Goal: Task Accomplishment & Management: Manage account settings

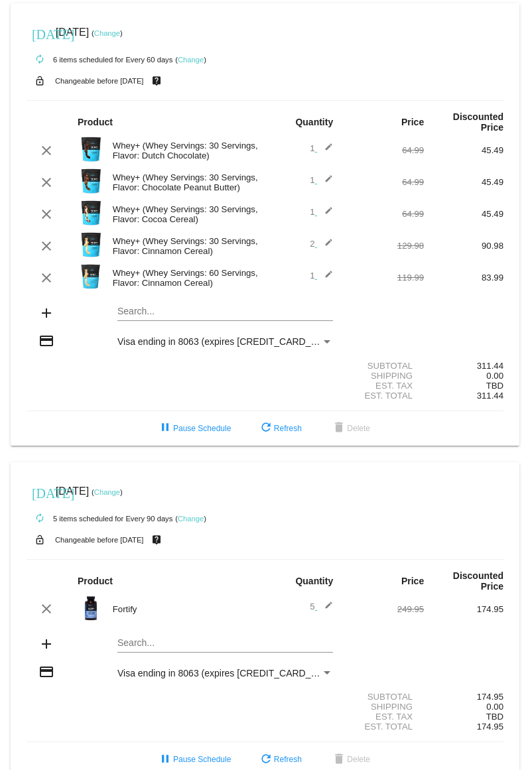
click at [120, 30] on link "Change" at bounding box center [107, 33] width 26 height 8
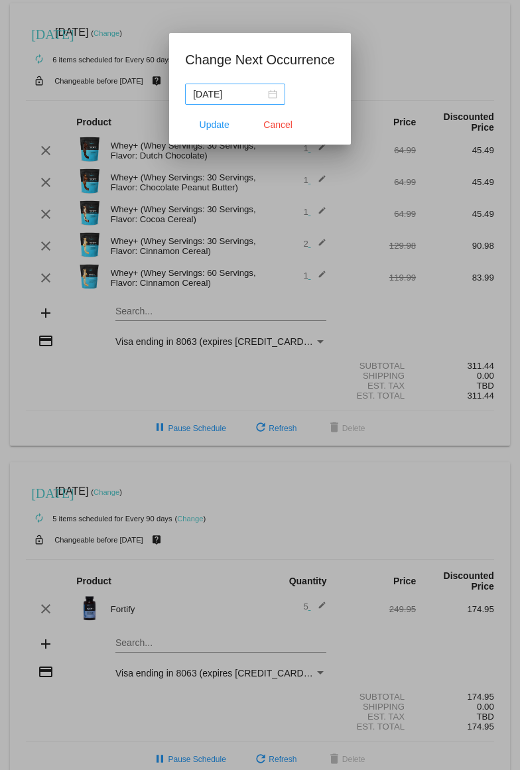
click at [271, 93] on div "[DATE]" at bounding box center [235, 94] width 84 height 15
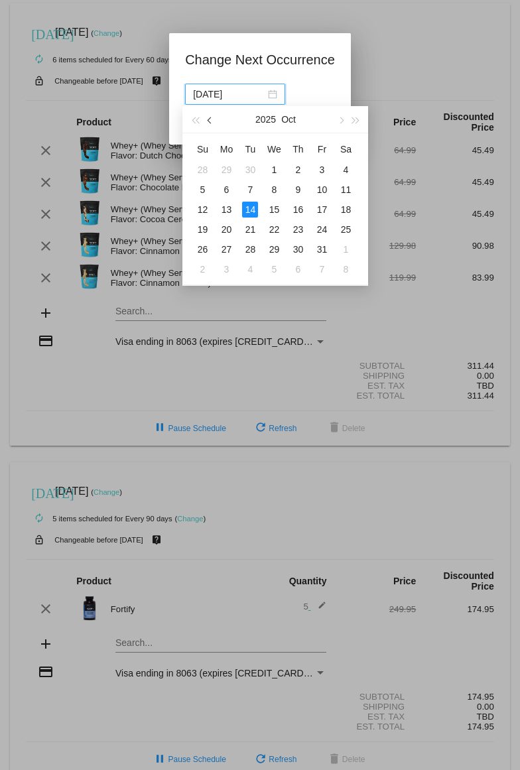
click at [210, 123] on span "button" at bounding box center [210, 120] width 7 height 7
click at [276, 233] on table "Su Mo Tu We Th Fr Sa 31 1 2 3 4 5 6 7 8 9 10 11 12 13 14 15 16 17 18 19 20 21 2…" at bounding box center [273, 209] width 167 height 141
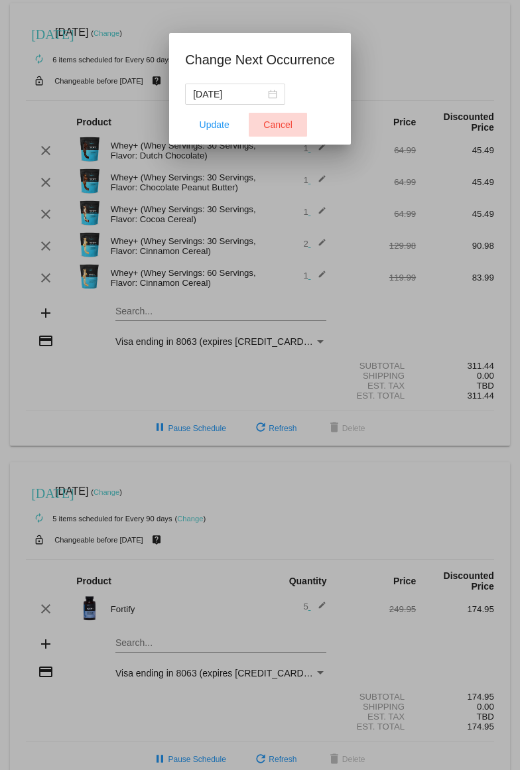
click at [268, 127] on span "Cancel" at bounding box center [277, 124] width 29 height 11
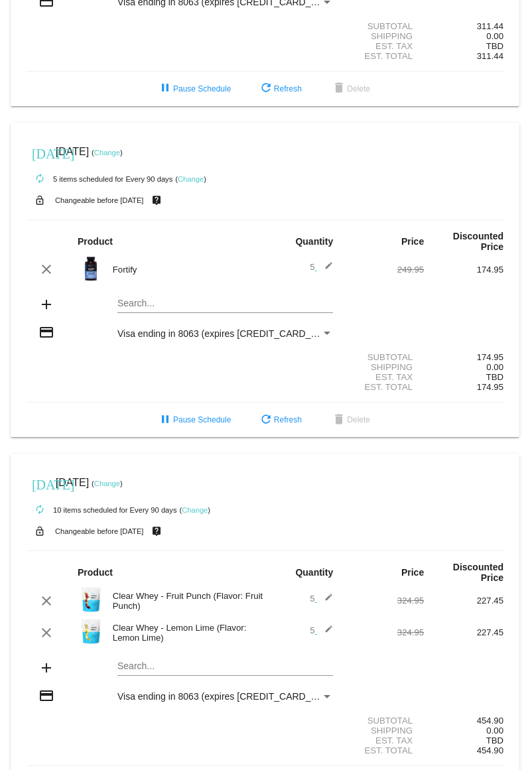
scroll to position [295, 0]
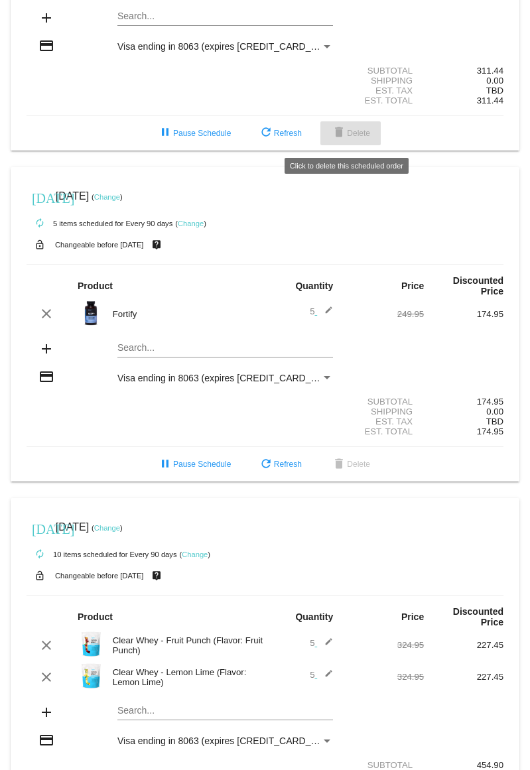
click at [359, 137] on span "delete Delete" at bounding box center [350, 133] width 39 height 9
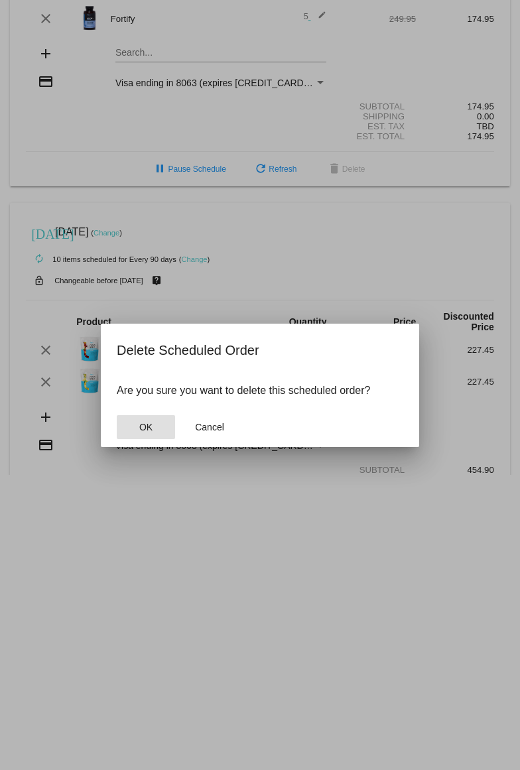
click at [149, 430] on span "OK" at bounding box center [145, 427] width 13 height 11
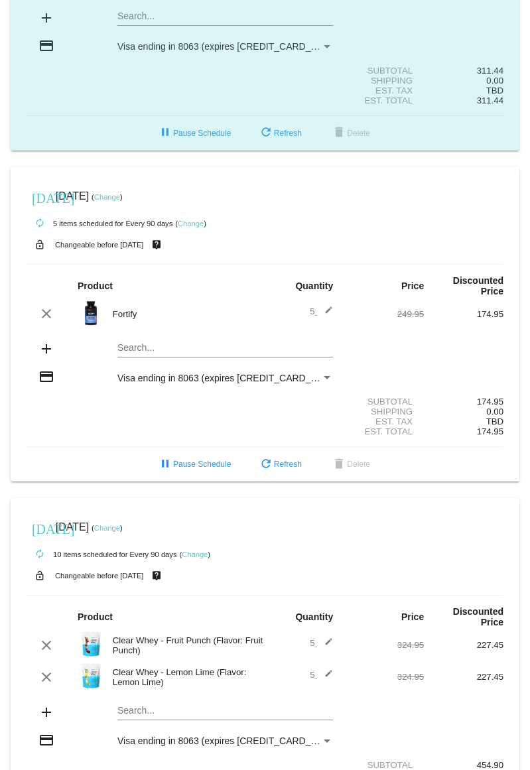
scroll to position [0, 0]
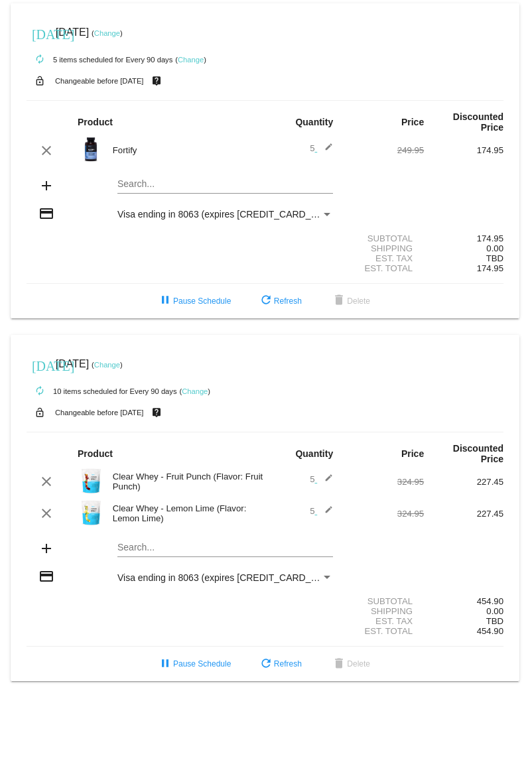
click at [120, 367] on link "Change" at bounding box center [107, 365] width 26 height 8
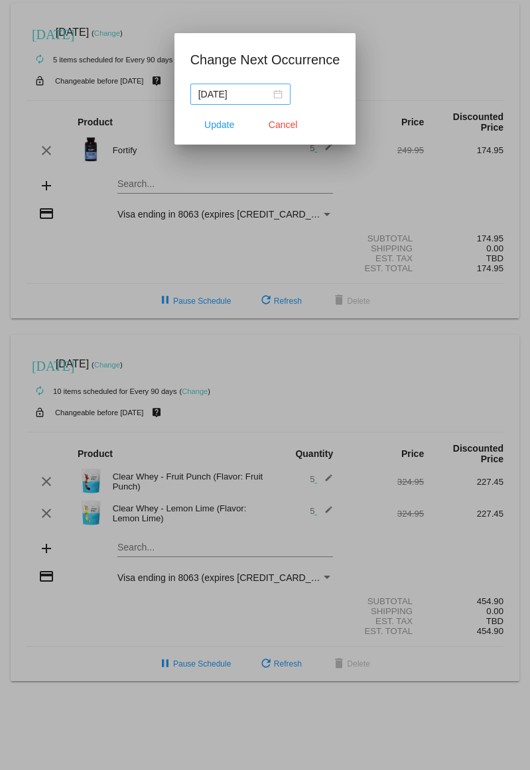
click at [274, 92] on div "[DATE]" at bounding box center [240, 94] width 84 height 15
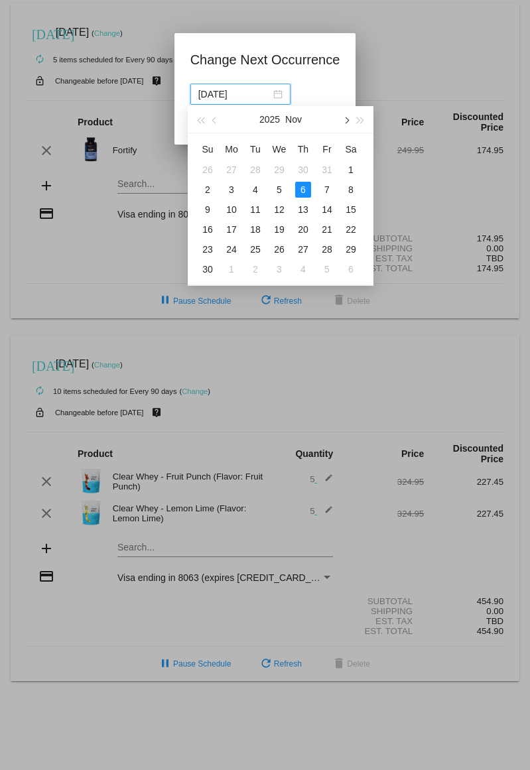
click at [349, 119] on button "button" at bounding box center [345, 119] width 15 height 27
click at [228, 191] on div "8" at bounding box center [231, 190] width 16 height 16
type input "[DATE]"
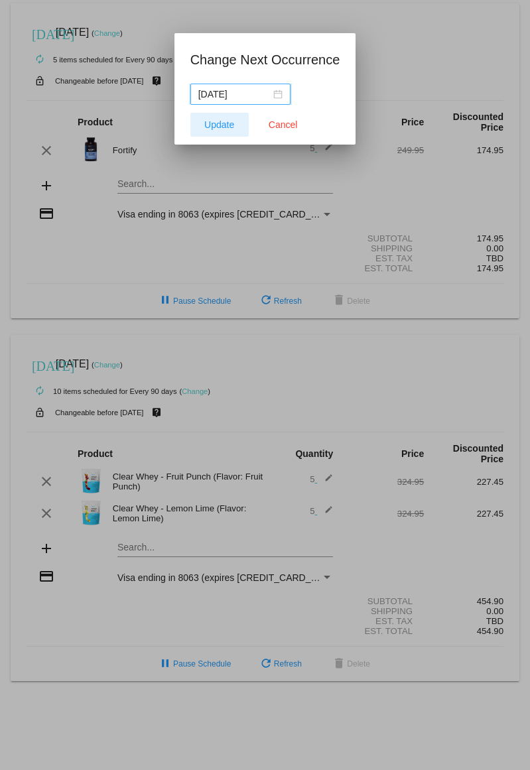
click at [230, 127] on span "Update" at bounding box center [219, 124] width 30 height 11
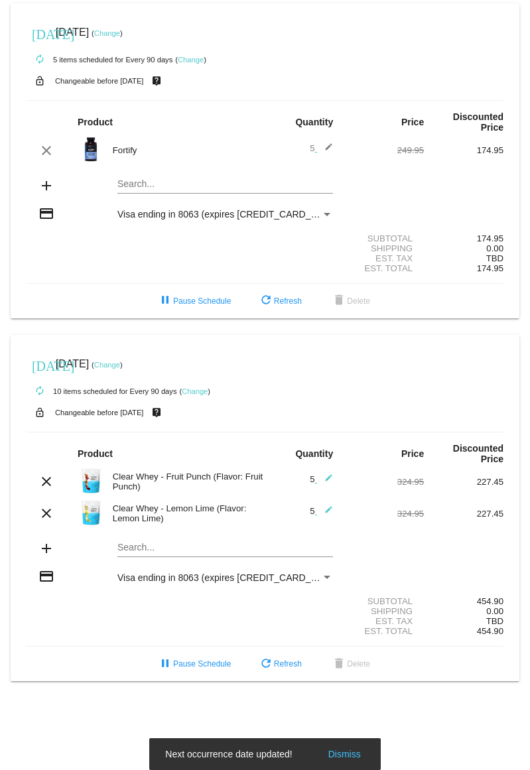
click at [120, 35] on link "Change" at bounding box center [107, 33] width 26 height 8
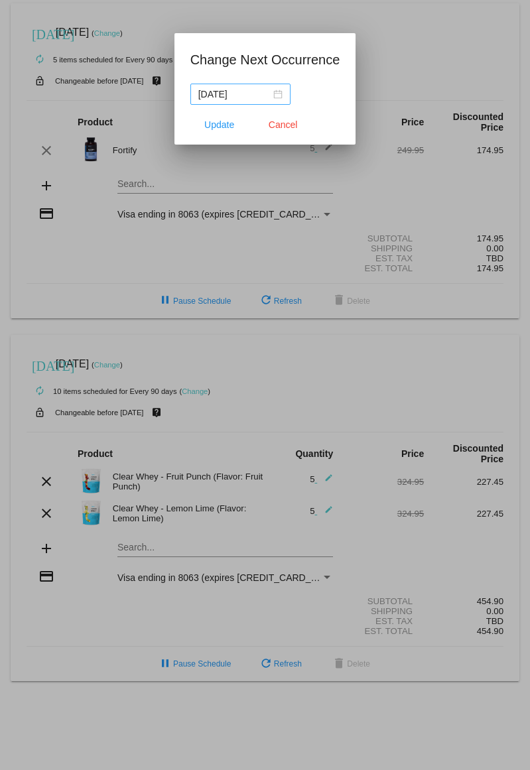
click at [274, 97] on div "[DATE]" at bounding box center [240, 94] width 84 height 15
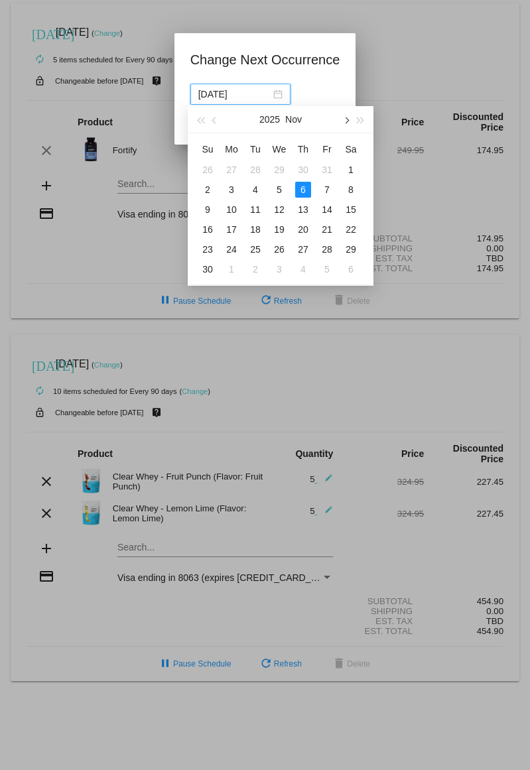
click at [348, 125] on button "button" at bounding box center [345, 119] width 15 height 27
click at [232, 188] on div "8" at bounding box center [231, 190] width 16 height 16
type input "[DATE]"
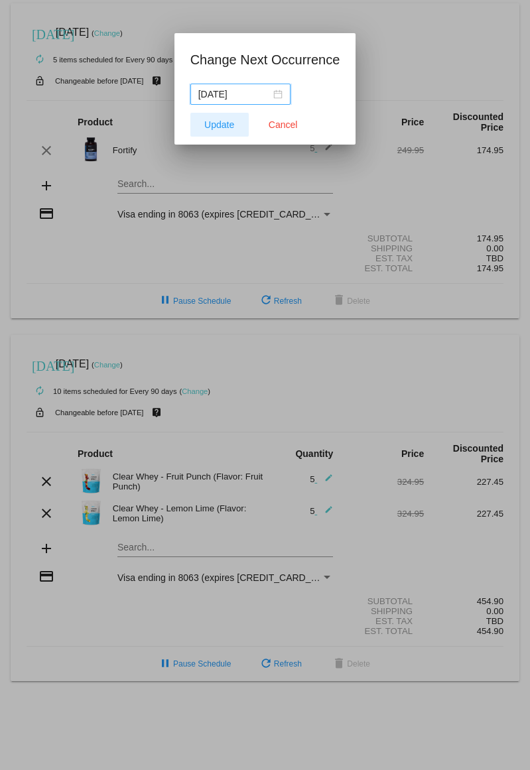
click at [225, 129] on span "Update" at bounding box center [219, 124] width 30 height 11
